Goal: Transaction & Acquisition: Purchase product/service

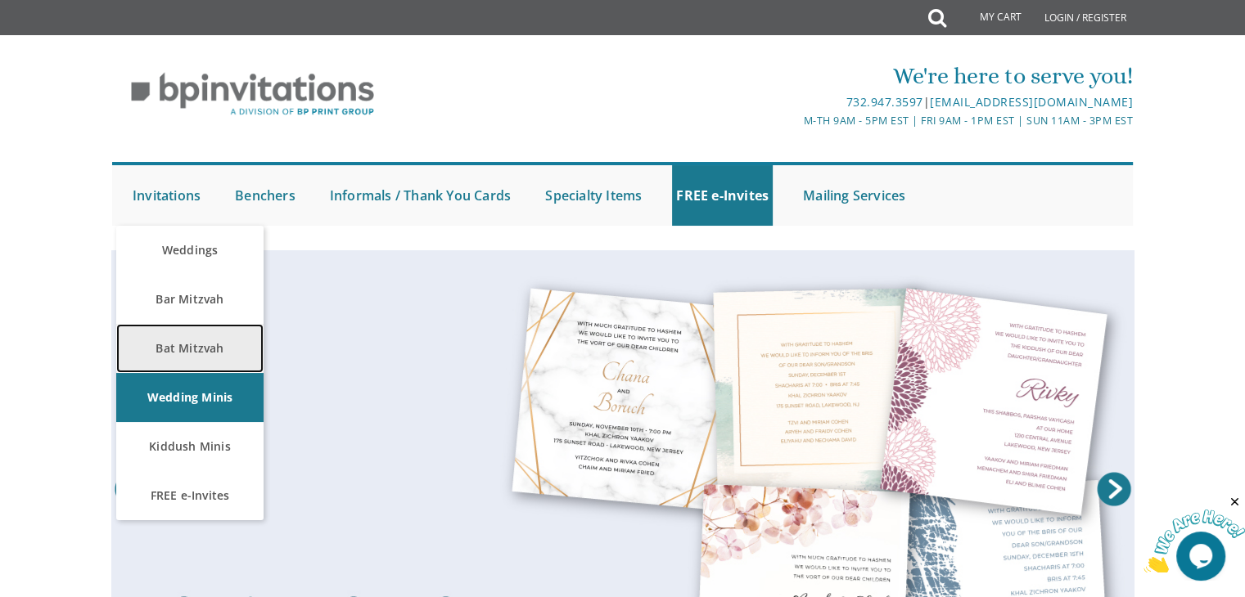
click at [183, 334] on link "Bat Mitzvah" at bounding box center [189, 348] width 147 height 49
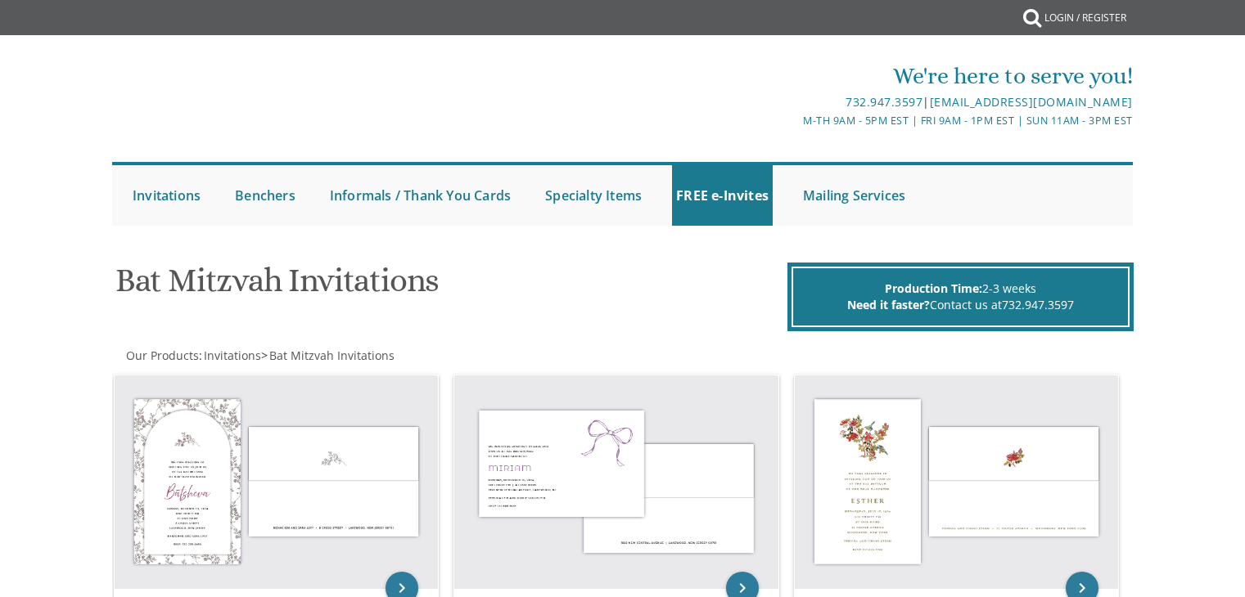
click at [205, 350] on span "Invitations" at bounding box center [232, 356] width 57 height 16
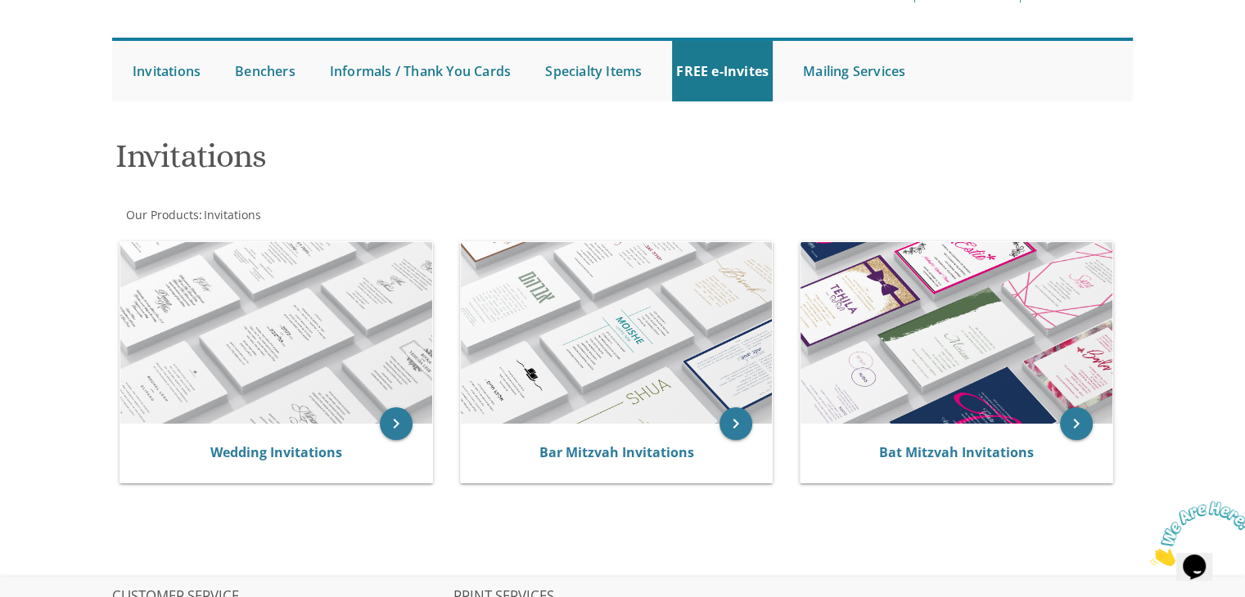
scroll to position [221, 0]
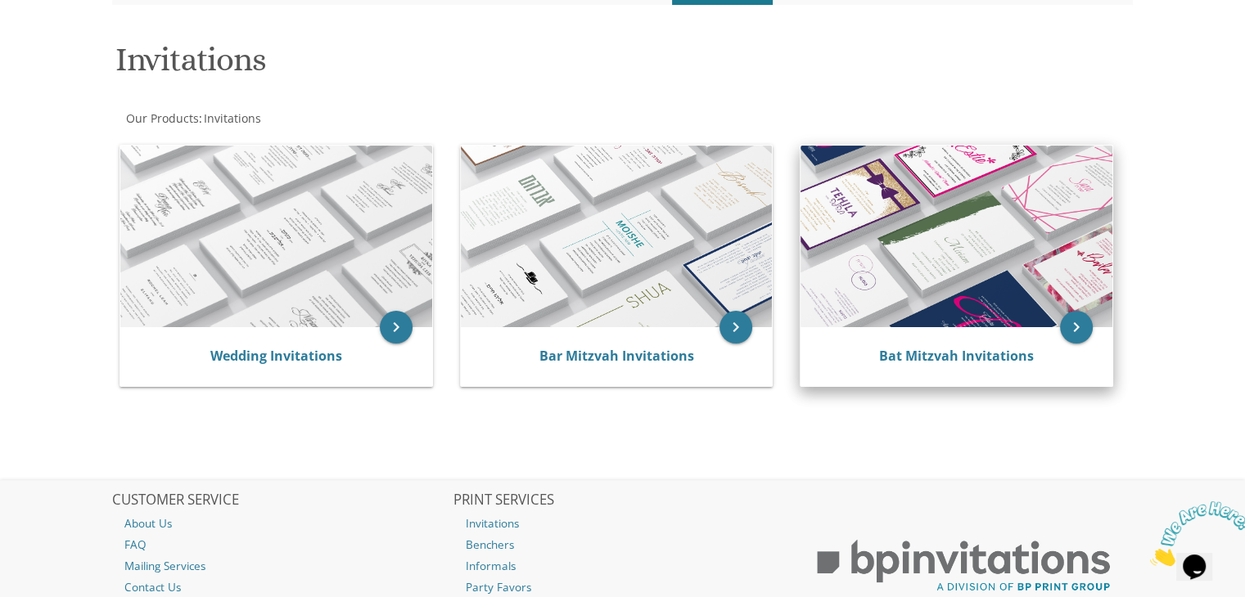
click at [870, 206] on img at bounding box center [956, 237] width 312 height 182
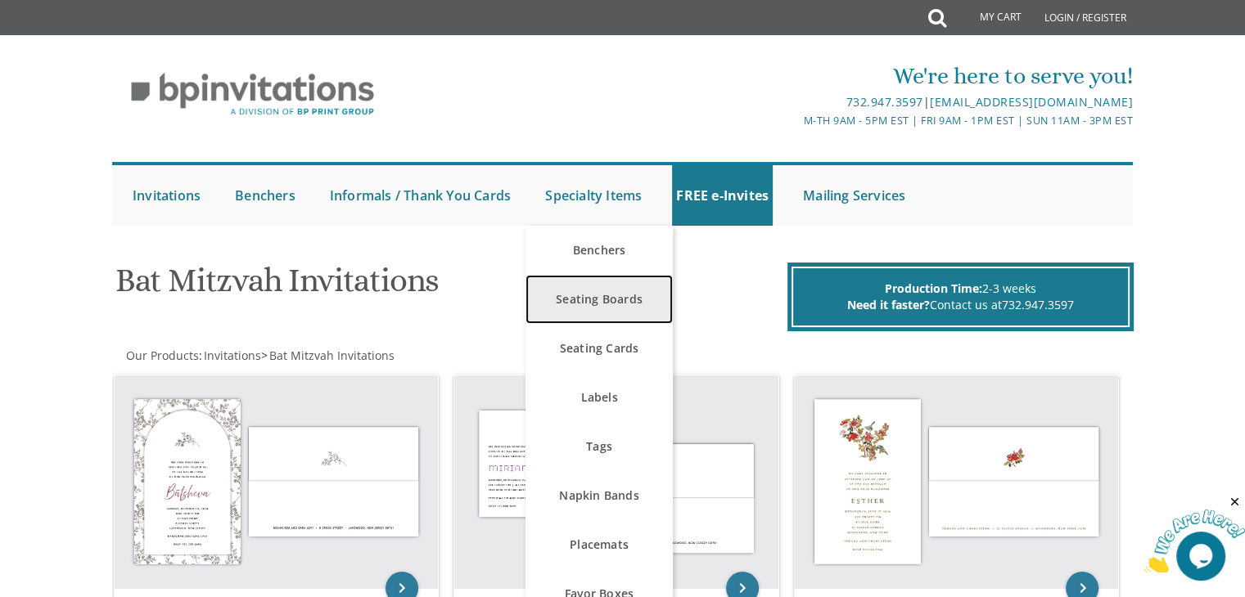
click at [602, 309] on link "Seating Boards" at bounding box center [598, 299] width 147 height 49
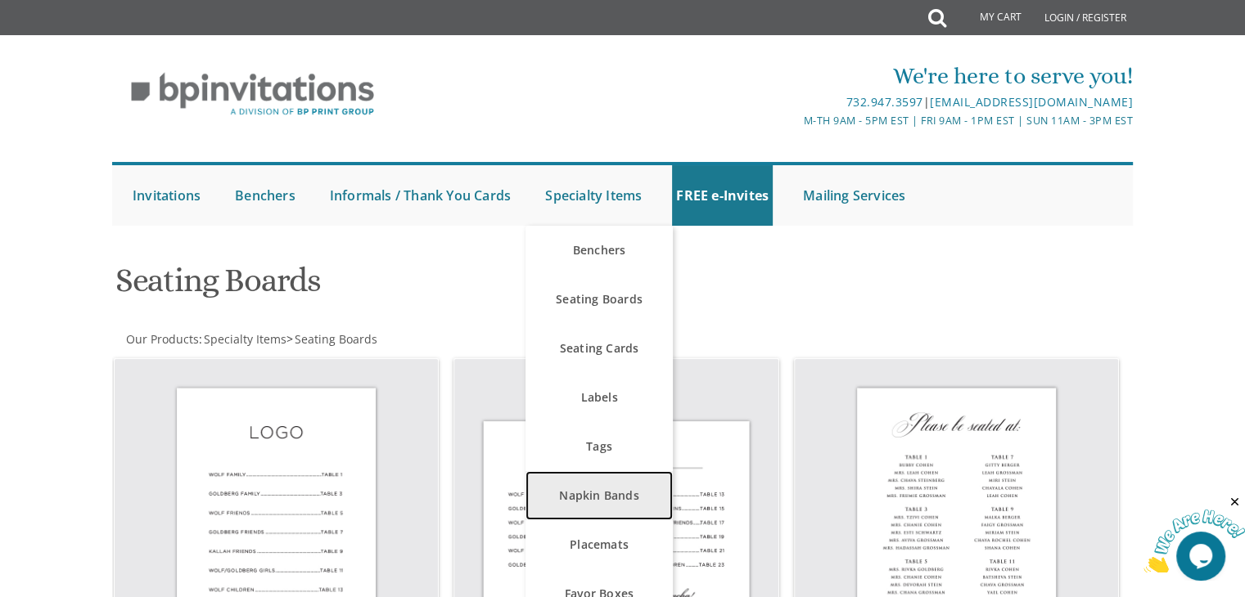
click at [619, 498] on link "Napkin Bands" at bounding box center [598, 495] width 147 height 49
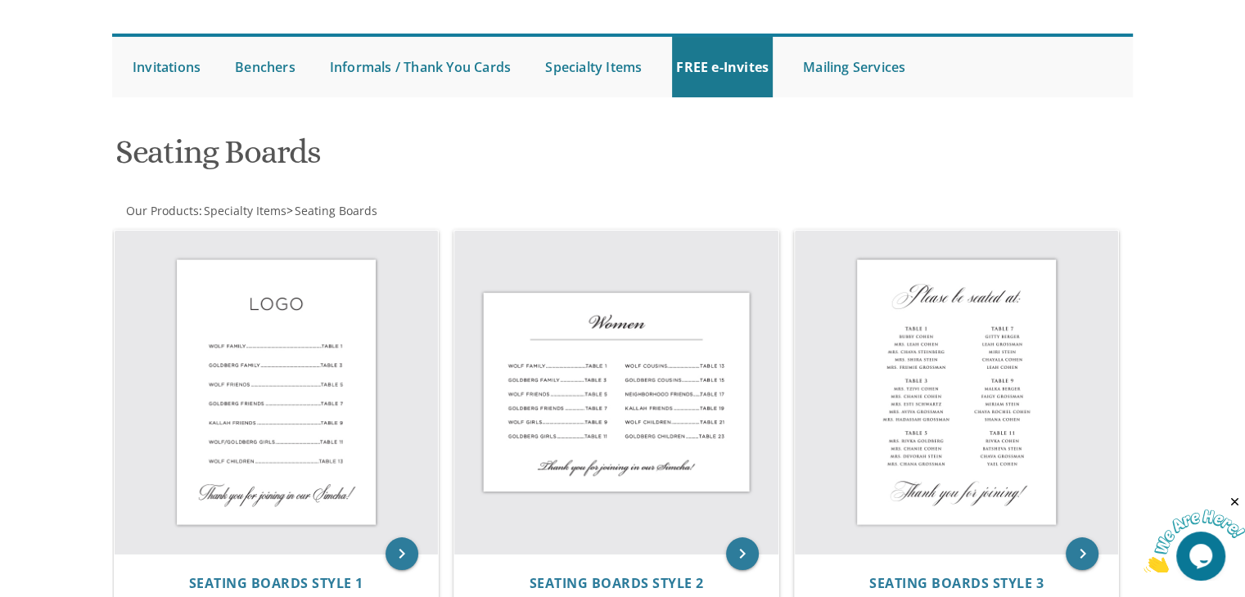
scroll to position [135, 0]
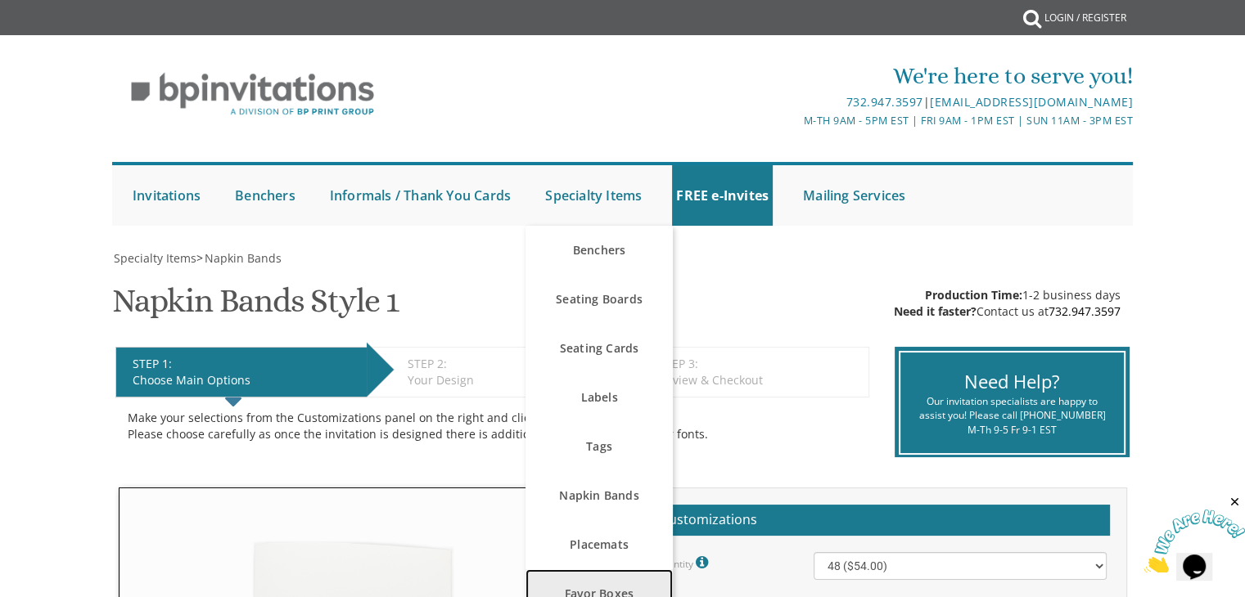
click at [628, 572] on link "Favor Boxes" at bounding box center [598, 594] width 147 height 49
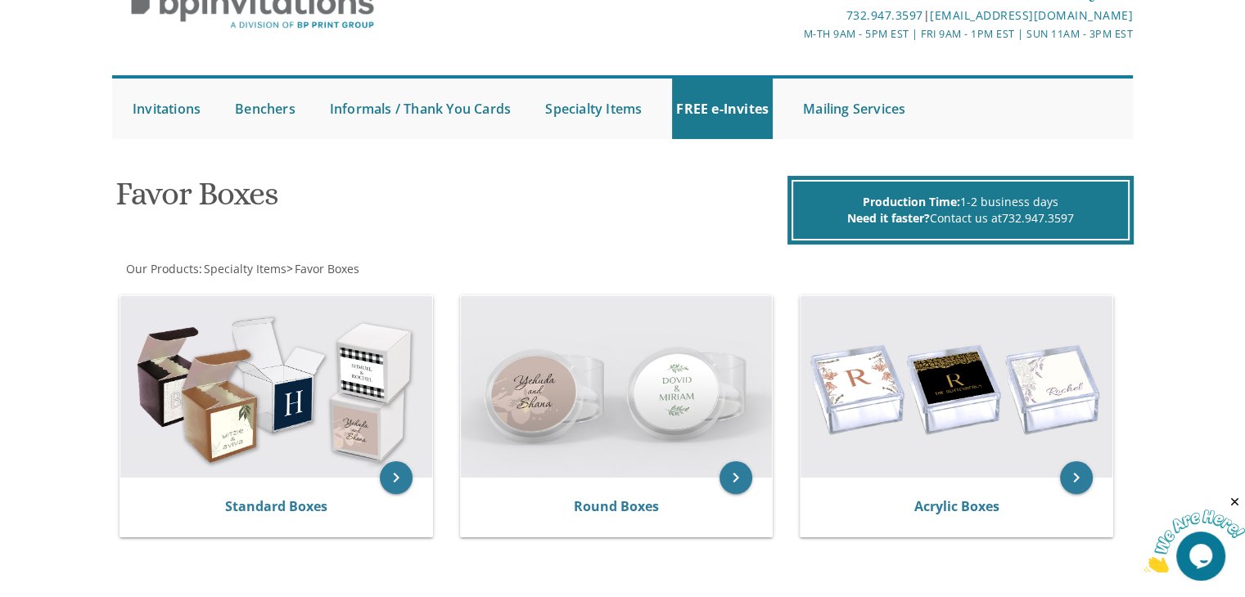
scroll to position [88, 0]
